Goal: Information Seeking & Learning: Learn about a topic

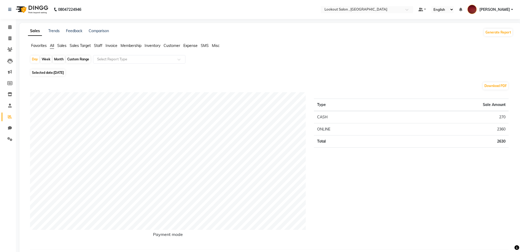
click at [97, 46] on span "Staff" at bounding box center [98, 45] width 8 height 5
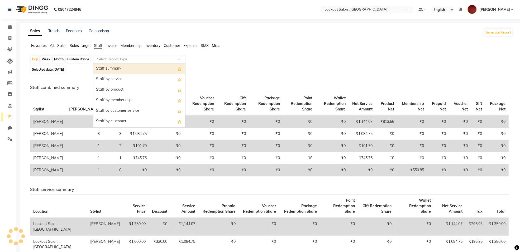
click at [99, 60] on input "text" at bounding box center [134, 59] width 76 height 5
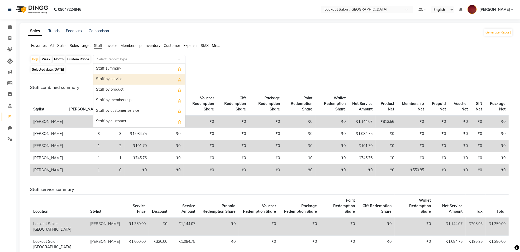
click at [135, 81] on div "Staff by service" at bounding box center [139, 79] width 92 height 11
select select "full_report"
select select "csv"
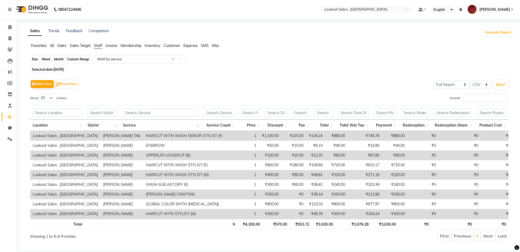
click at [35, 59] on div "Day" at bounding box center [35, 59] width 9 height 7
select select "9"
select select "2025"
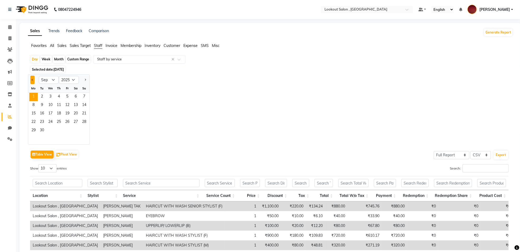
drag, startPoint x: 32, startPoint y: 85, endPoint x: 34, endPoint y: 81, distance: 4.7
click at [33, 82] on ngb-datepicker "Jan Feb Mar Apr May Jun [DATE] Aug Sep Oct Nov [DATE] 2016 2017 2018 2019 2020 …" at bounding box center [59, 109] width 62 height 70
click at [34, 81] on button "Previous month" at bounding box center [32, 80] width 4 height 8
select select "8"
click at [73, 108] on span "9" at bounding box center [76, 105] width 8 height 8
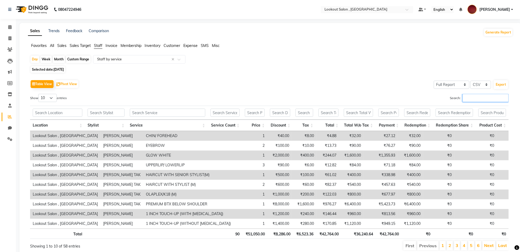
click at [492, 99] on input "Search:" at bounding box center [486, 98] width 46 height 8
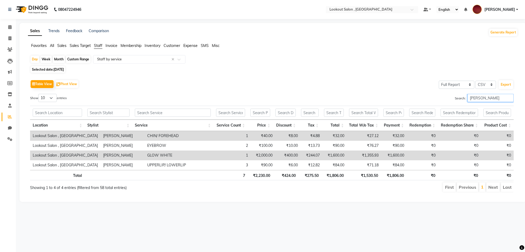
type input "[PERSON_NAME]"
click at [55, 59] on div "Month" at bounding box center [59, 59] width 12 height 7
select select "8"
select select "2025"
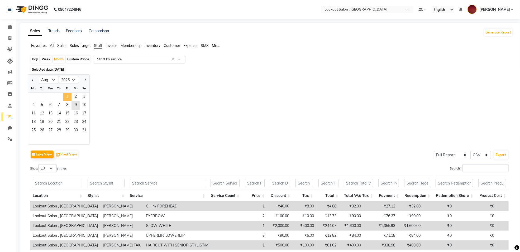
click at [66, 98] on span "1" at bounding box center [67, 97] width 8 height 8
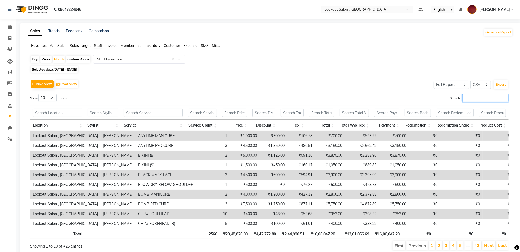
click at [471, 97] on input "Search:" at bounding box center [486, 98] width 46 height 8
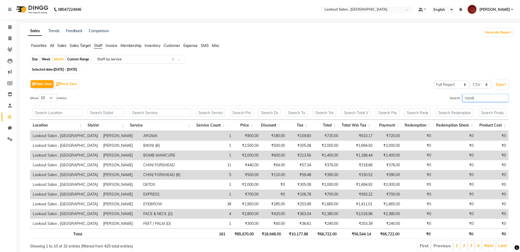
type input "nandi"
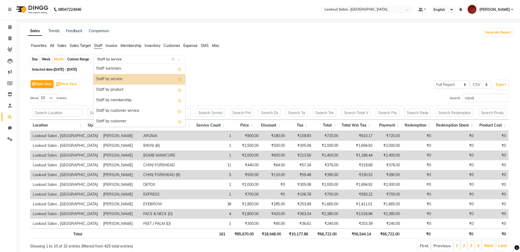
click at [156, 61] on input "text" at bounding box center [134, 59] width 76 height 5
click at [137, 97] on div "Staff by membership" at bounding box center [139, 100] width 92 height 11
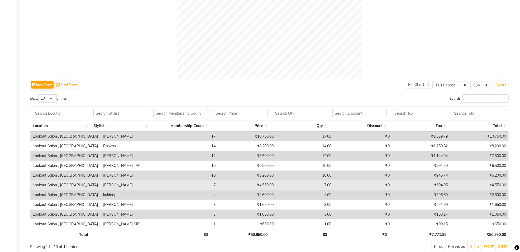
scroll to position [180, 0]
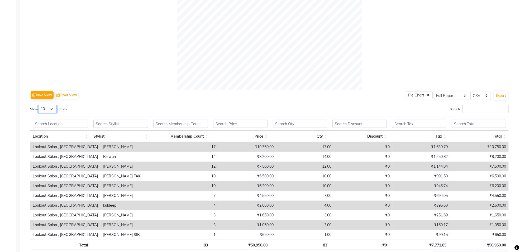
click at [47, 110] on select "10 25 50 100" at bounding box center [47, 109] width 18 height 8
select select "25"
click at [39, 105] on select "10 25 50 100" at bounding box center [47, 109] width 18 height 8
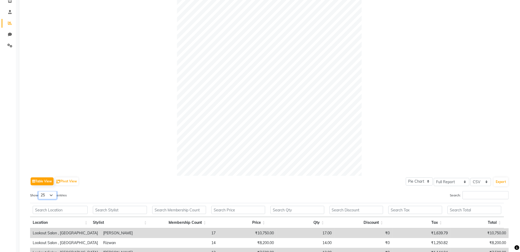
scroll to position [0, 0]
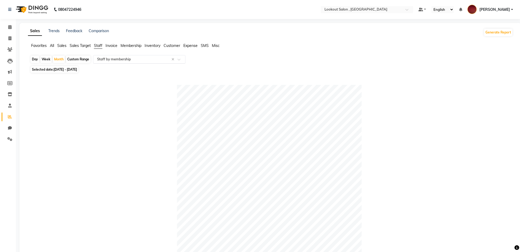
click at [143, 57] on input "text" at bounding box center [134, 59] width 76 height 5
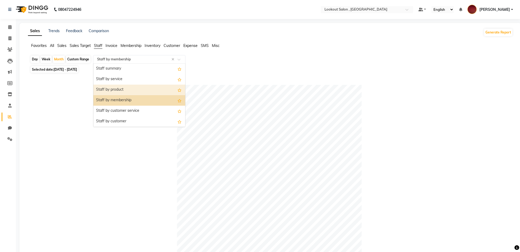
click at [141, 88] on div "Staff by product" at bounding box center [139, 90] width 92 height 11
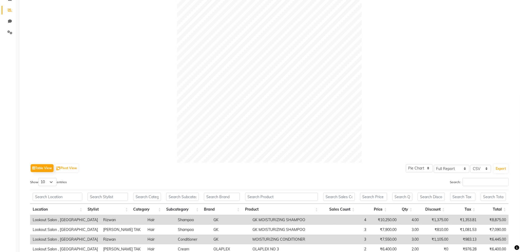
scroll to position [213, 0]
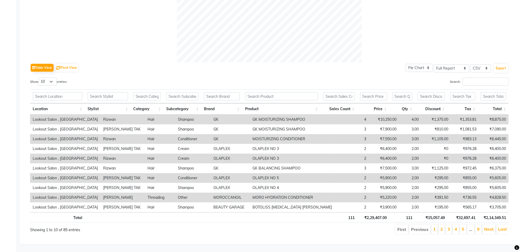
click at [490, 71] on div "Table View Pivot View Pie Chart Bar Chart Select Full Report Filtered Report Se…" at bounding box center [269, 148] width 479 height 173
click at [490, 78] on input "Search:" at bounding box center [486, 82] width 46 height 8
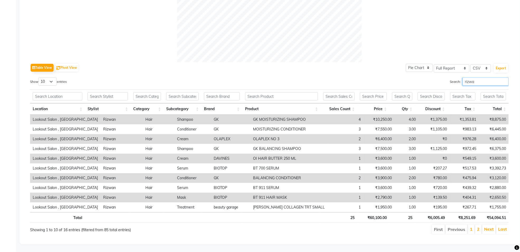
drag, startPoint x: 483, startPoint y: 76, endPoint x: 442, endPoint y: 76, distance: 41.7
click at [442, 78] on div "Search: rizwa" at bounding box center [390, 83] width 235 height 10
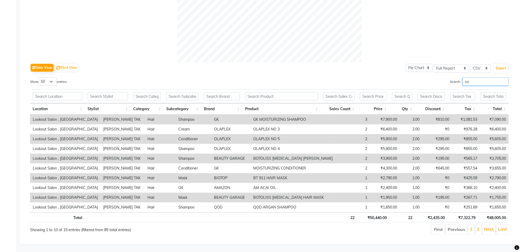
type input "s"
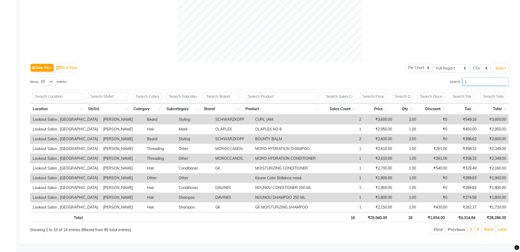
type input "j"
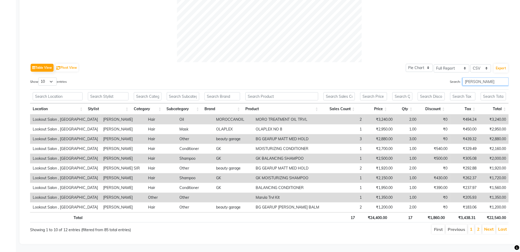
scroll to position [184, 0]
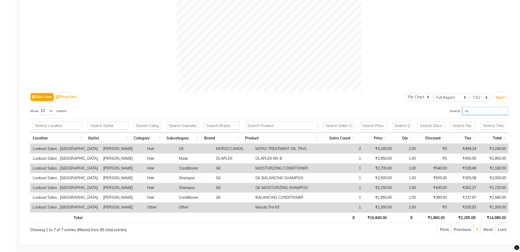
type input "r"
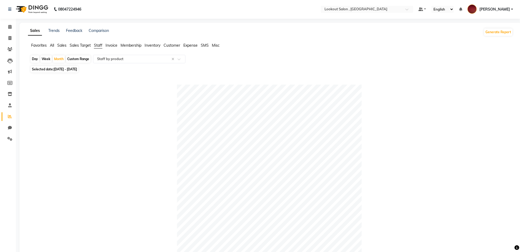
scroll to position [0, 0]
type input "arm"
click at [106, 61] on input "text" at bounding box center [134, 59] width 76 height 5
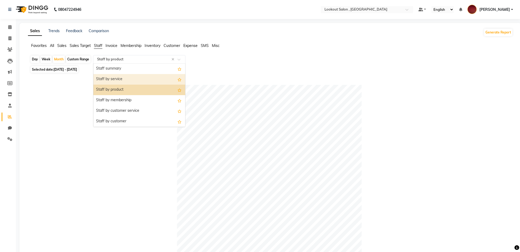
click at [114, 79] on div "Staff by service" at bounding box center [139, 79] width 92 height 11
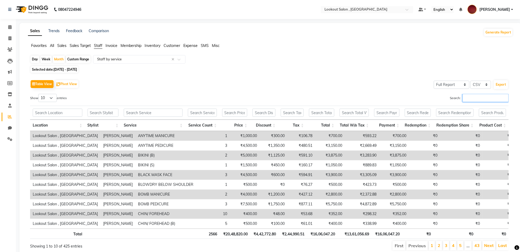
click at [468, 97] on input "Search:" at bounding box center [486, 98] width 46 height 8
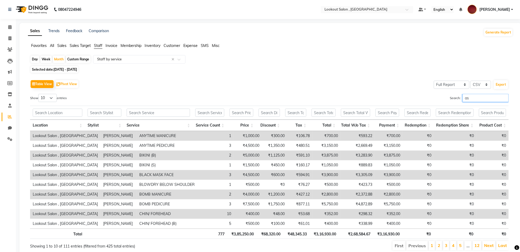
type input "a"
type input "saji"
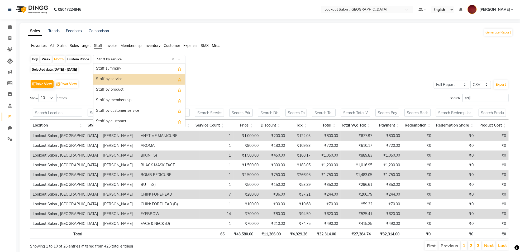
click at [134, 58] on input "text" at bounding box center [134, 59] width 76 height 5
click at [119, 94] on div "Staff by product" at bounding box center [139, 90] width 92 height 11
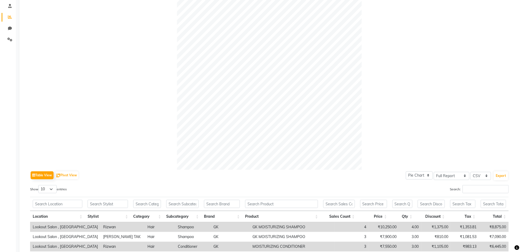
scroll to position [213, 0]
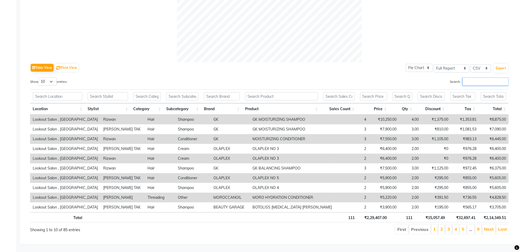
click at [467, 80] on input "Search:" at bounding box center [486, 82] width 46 height 8
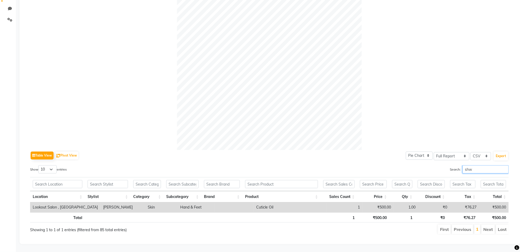
scroll to position [125, 0]
drag, startPoint x: 473, startPoint y: 163, endPoint x: 414, endPoint y: 182, distance: 61.1
click at [414, 182] on div "Show 10 25 50 100 entries Search: shwe Location Stylist Category Subcategory Br…" at bounding box center [269, 200] width 479 height 69
click at [414, 182] on th at bounding box center [403, 184] width 26 height 14
drag, startPoint x: 474, startPoint y: 166, endPoint x: 450, endPoint y: 172, distance: 25.1
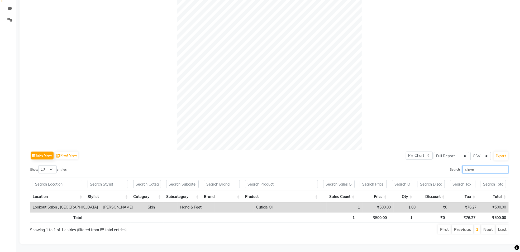
click at [450, 172] on div "Show 10 25 50 100 entries Search: shwe Location Stylist Category Subcategory Br…" at bounding box center [269, 200] width 479 height 69
drag, startPoint x: 500, startPoint y: 164, endPoint x: 462, endPoint y: 164, distance: 37.2
click at [463, 166] on input "nand" at bounding box center [486, 170] width 46 height 8
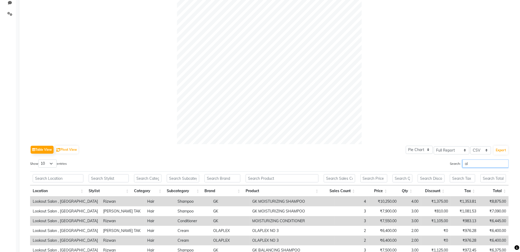
type input "a"
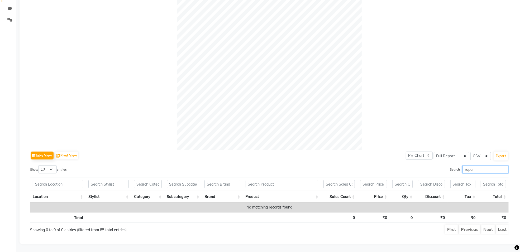
click at [451, 166] on label "Search: rupa" at bounding box center [479, 170] width 59 height 8
drag, startPoint x: 472, startPoint y: 162, endPoint x: 454, endPoint y: 164, distance: 17.9
click at [459, 166] on label "Search: rupa" at bounding box center [479, 170] width 59 height 8
click at [454, 166] on label "Search: rupa" at bounding box center [479, 170] width 59 height 8
drag, startPoint x: 487, startPoint y: 164, endPoint x: 456, endPoint y: 171, distance: 31.6
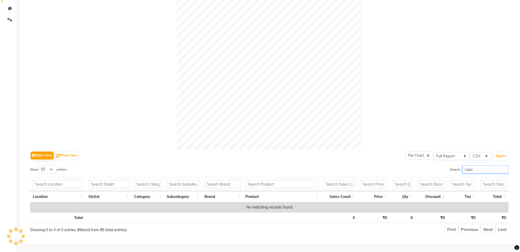
click at [456, 171] on div "Show 10 25 50 100 entries Search: rupa Location Stylist Category Subcategory Br…" at bounding box center [269, 200] width 479 height 69
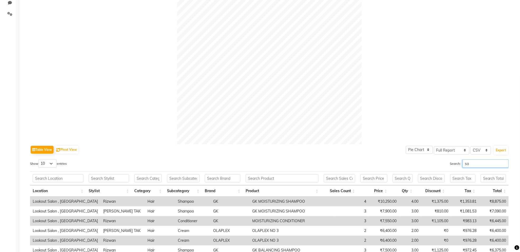
type input "saj"
